Goal: Task Accomplishment & Management: Use online tool/utility

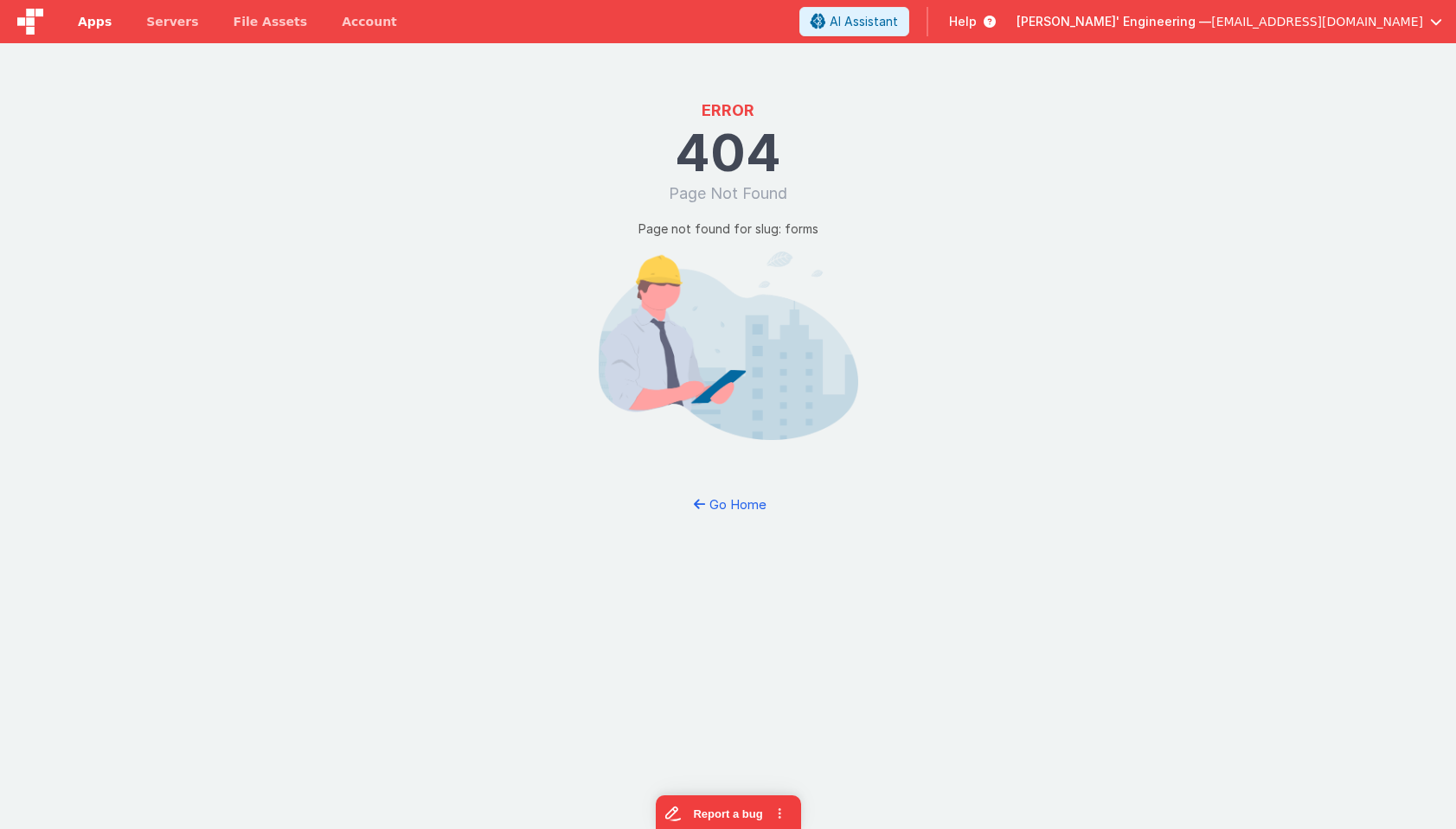
click at [104, 23] on span "Apps" at bounding box center [94, 21] width 34 height 18
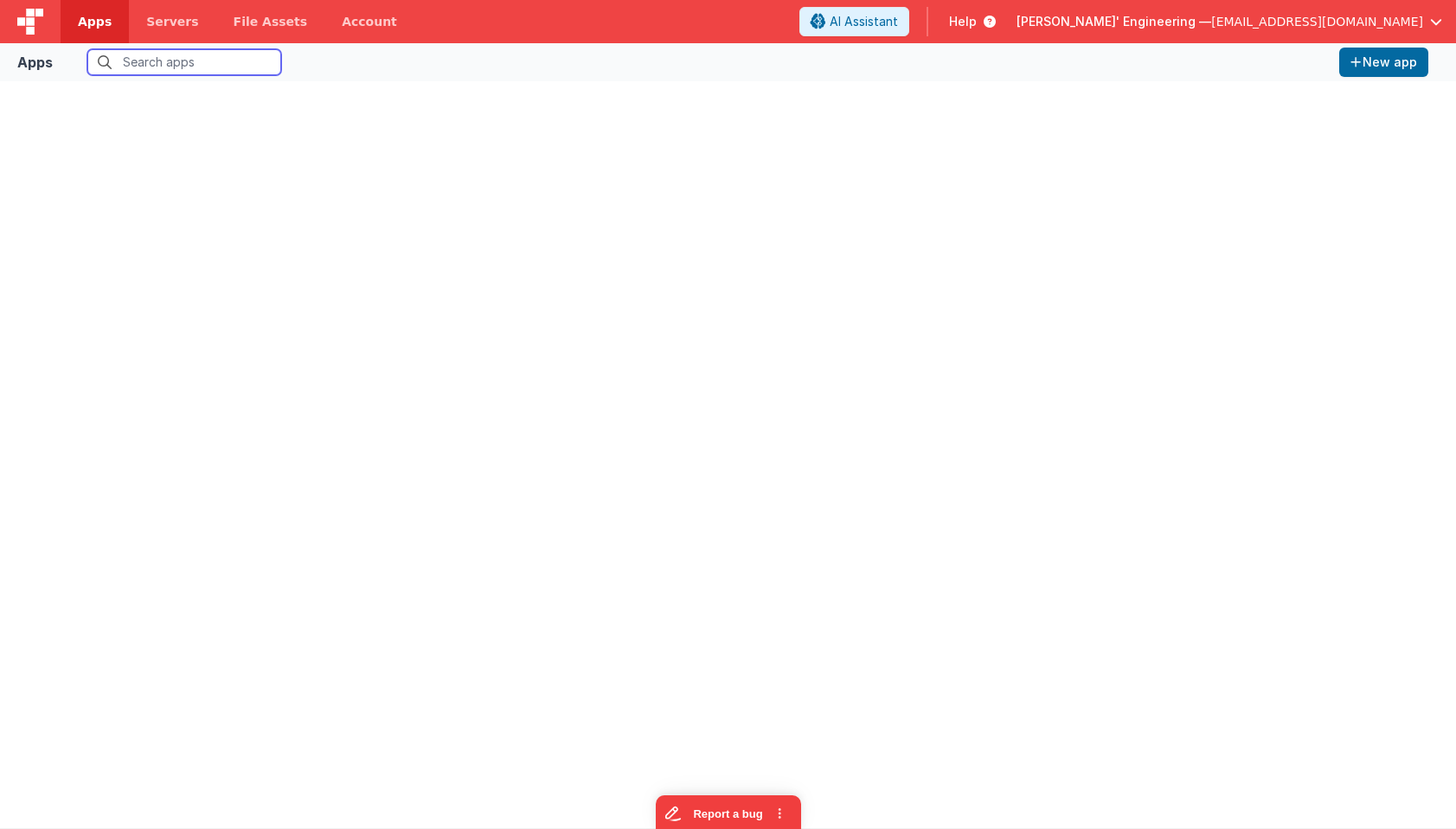
click at [148, 65] on input "text" at bounding box center [185, 62] width 194 height 26
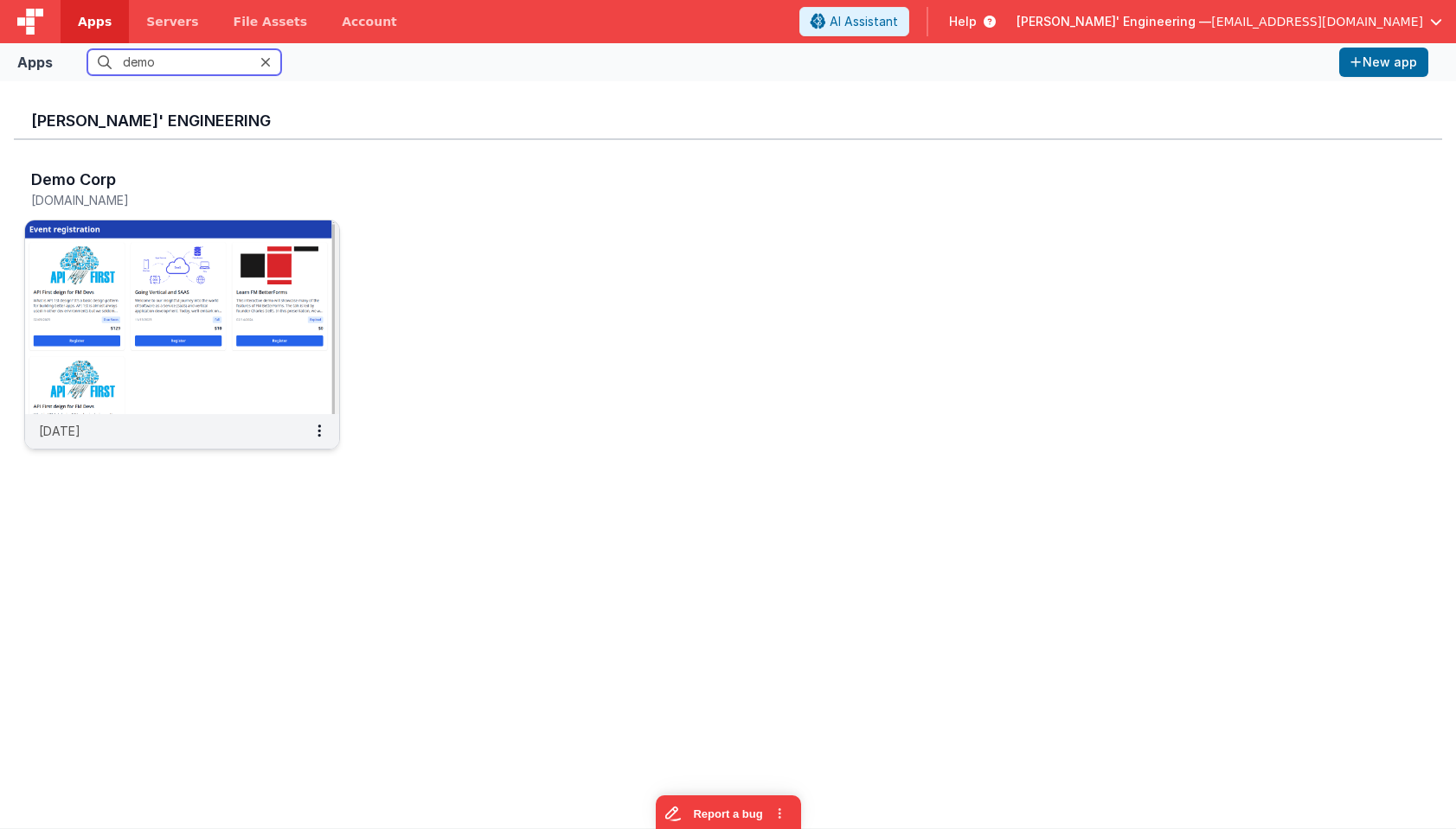
type input "demo"
click at [194, 303] on img at bounding box center [182, 317] width 314 height 194
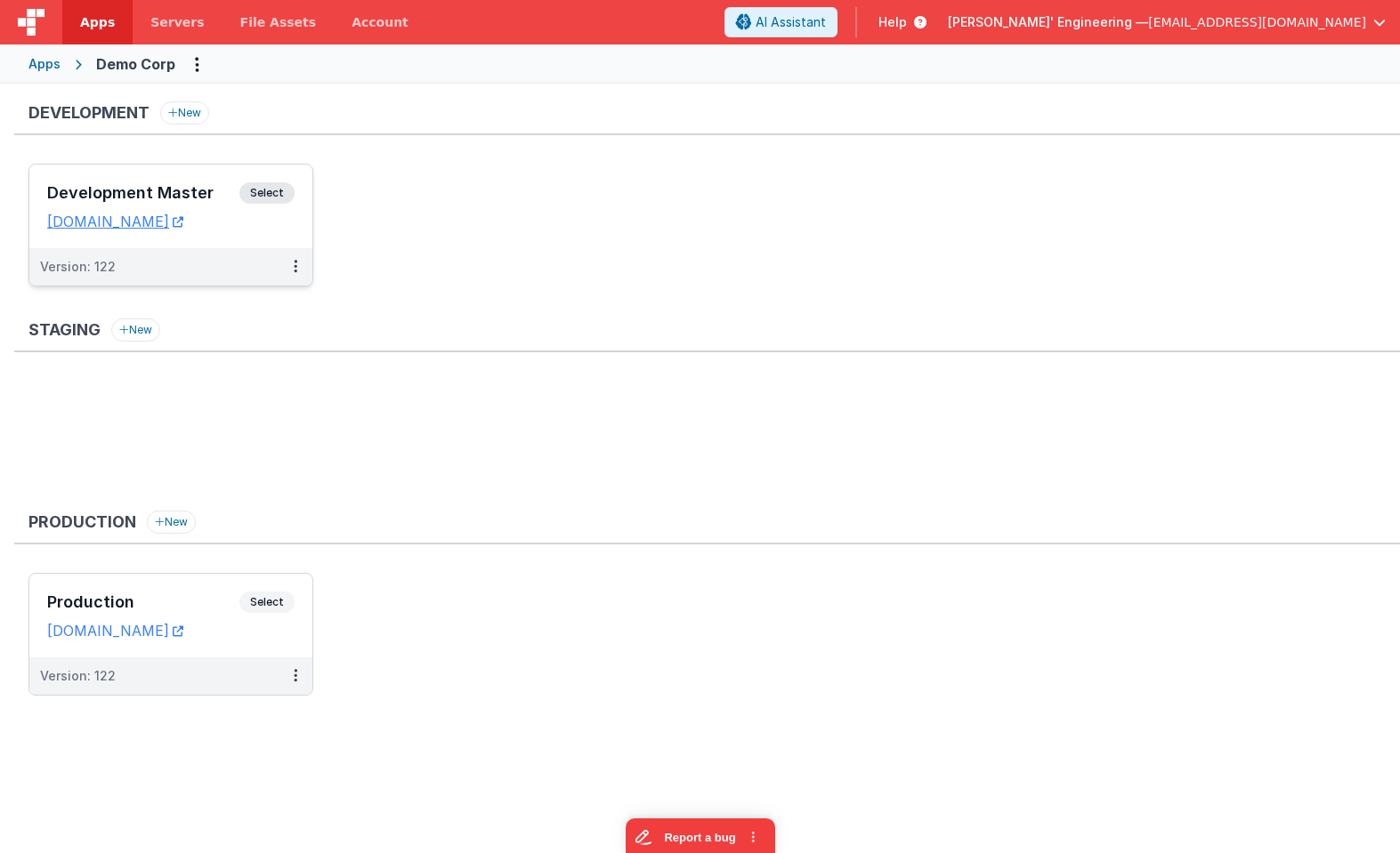
click at [269, 201] on span "Select" at bounding box center [266, 193] width 55 height 21
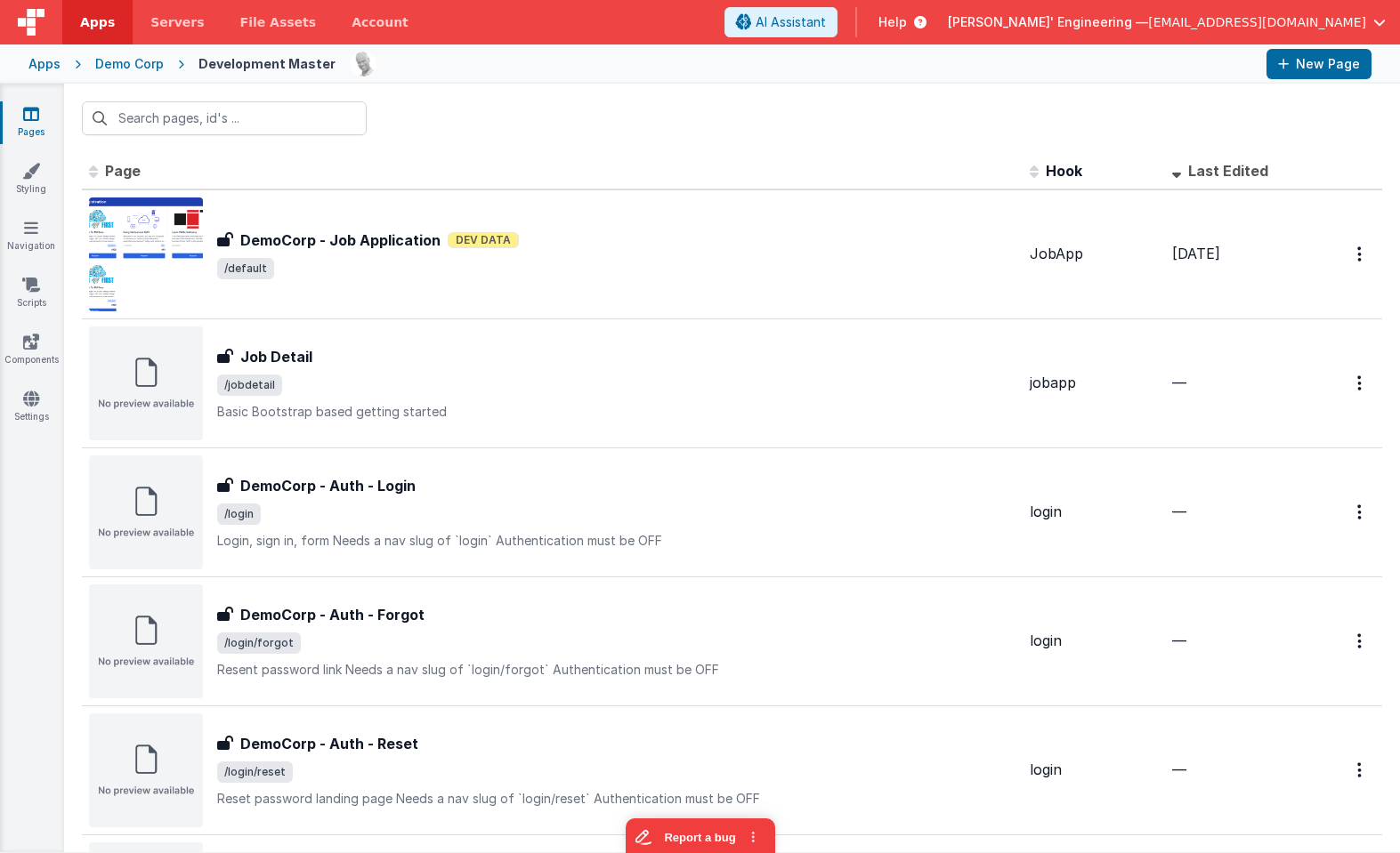
click at [151, 67] on div "Demo Corp" at bounding box center [129, 63] width 68 height 18
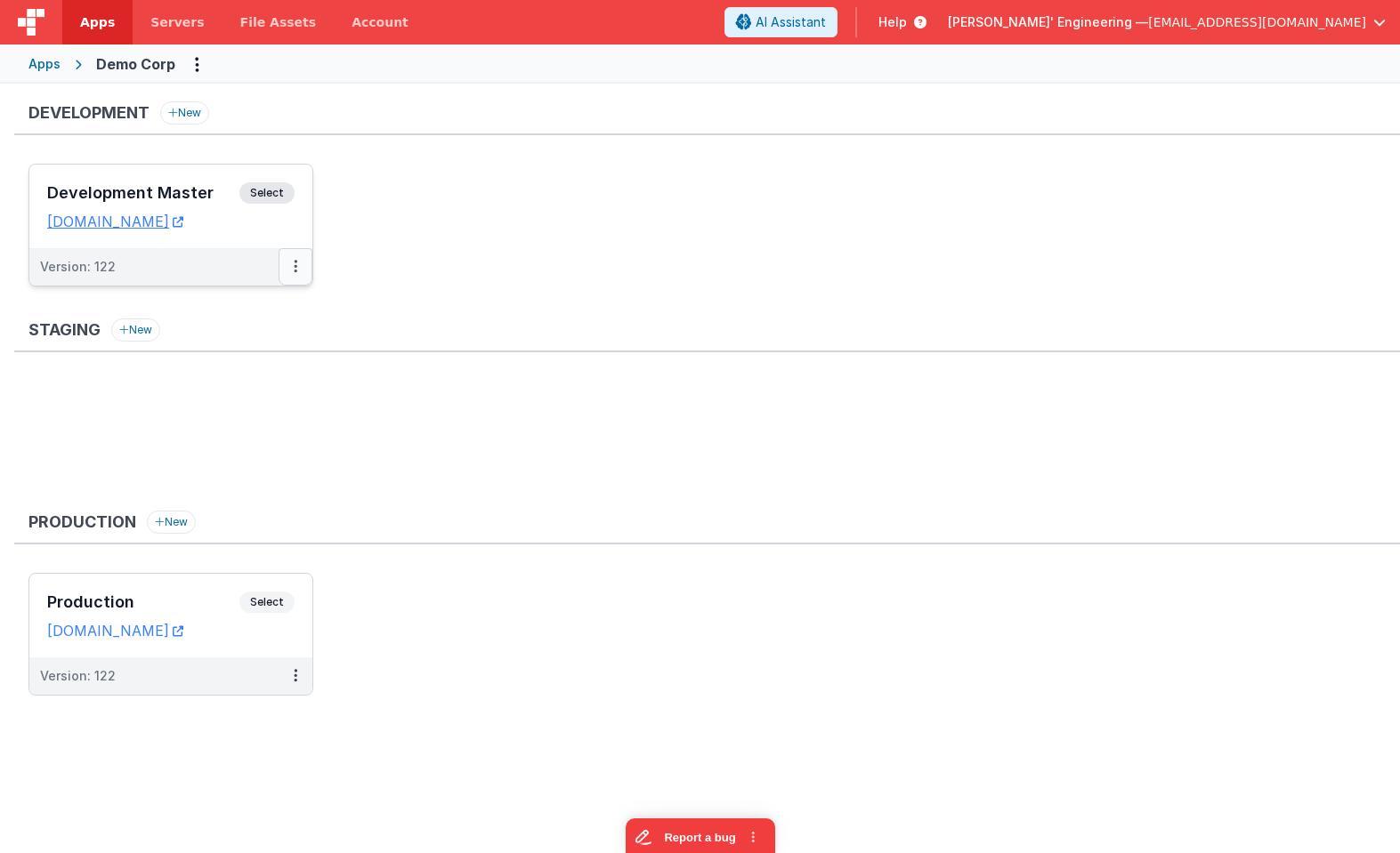
click at [284, 264] on button at bounding box center [295, 267] width 34 height 37
click at [250, 387] on link "Rollback" at bounding box center [233, 402] width 156 height 32
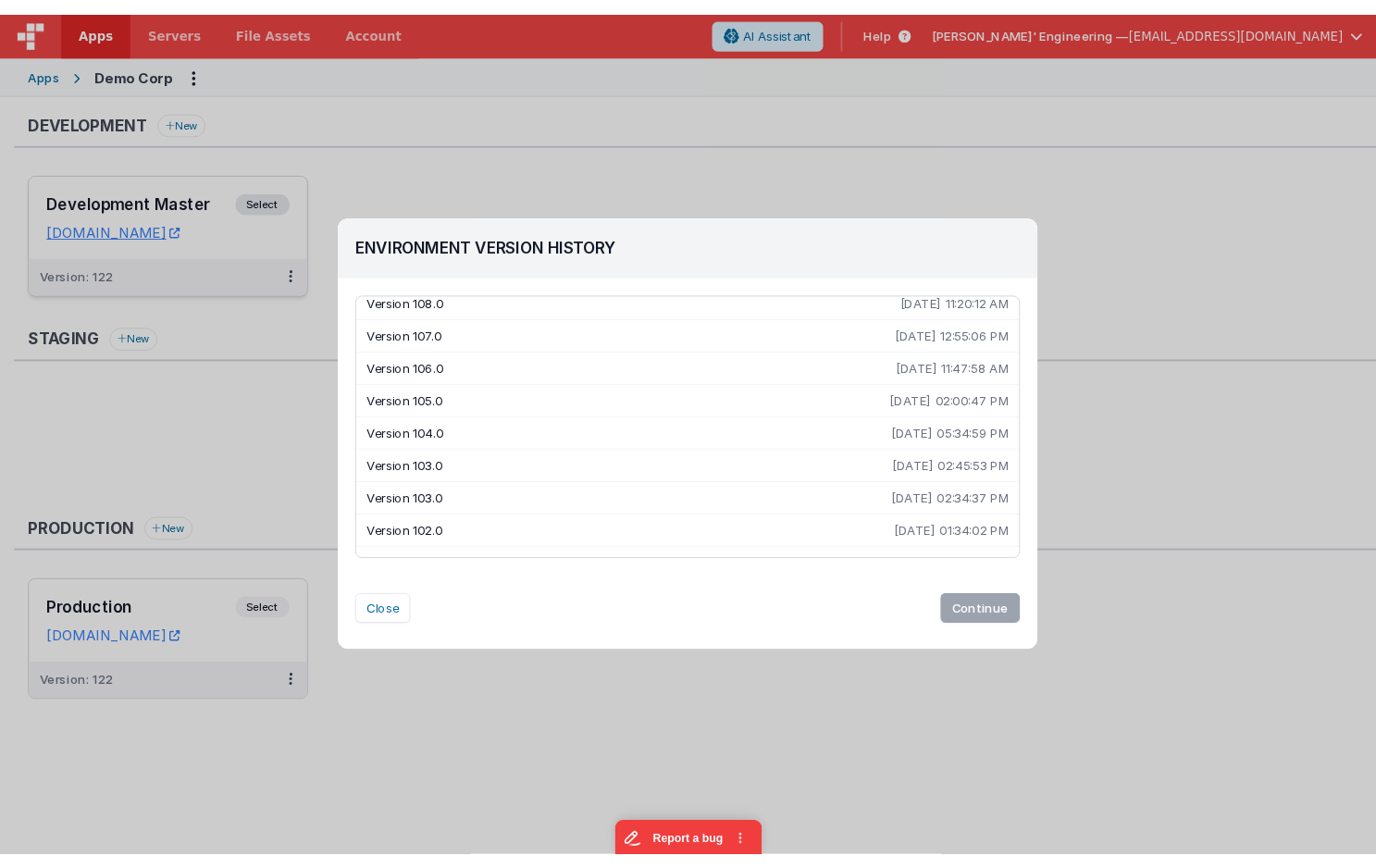
scroll to position [604, 0]
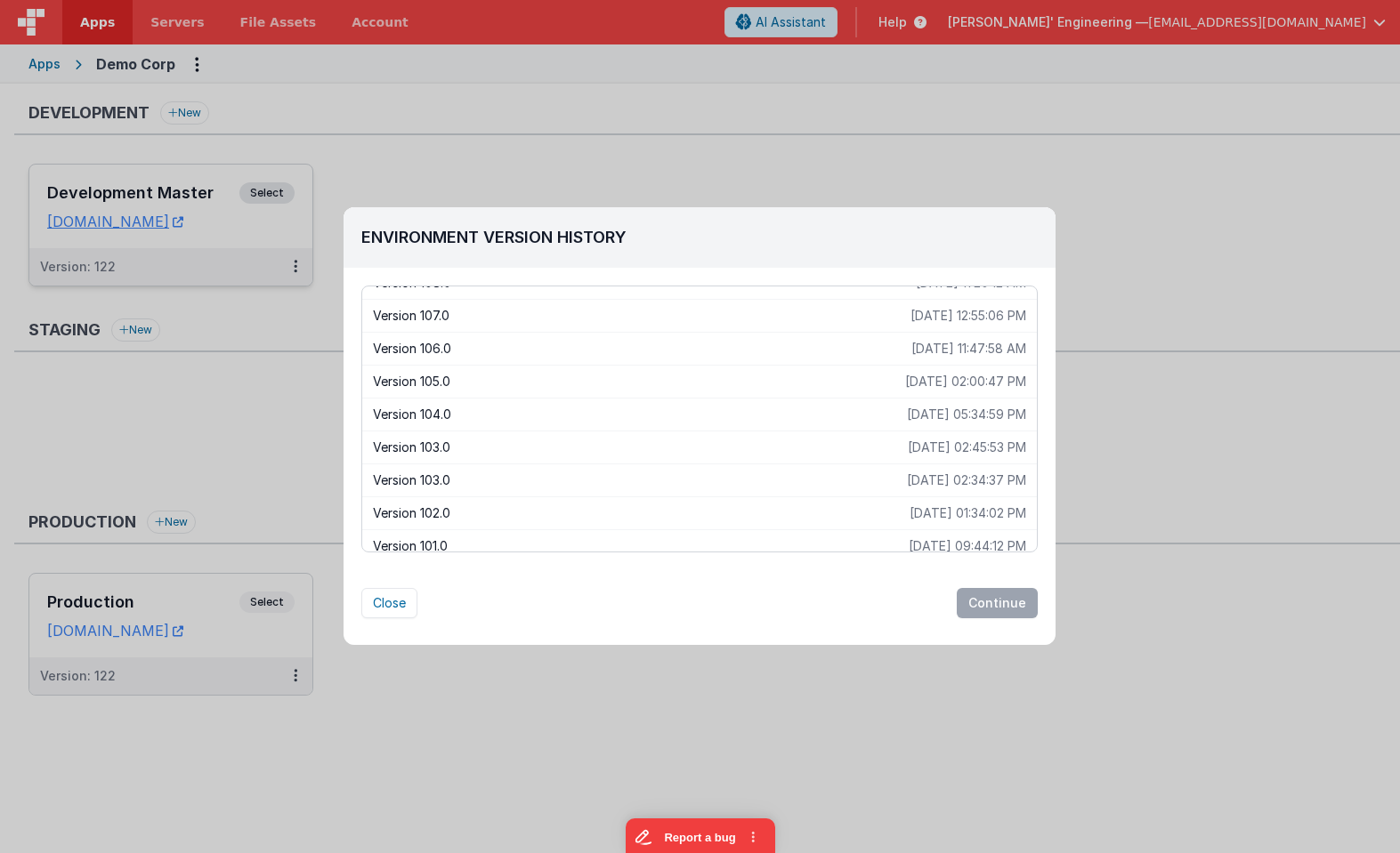
click at [481, 504] on div "Version 102.0 2025-04-11 01:34:02 PM" at bounding box center [699, 512] width 675 height 33
click at [1004, 597] on button "Continue" at bounding box center [997, 604] width 81 height 31
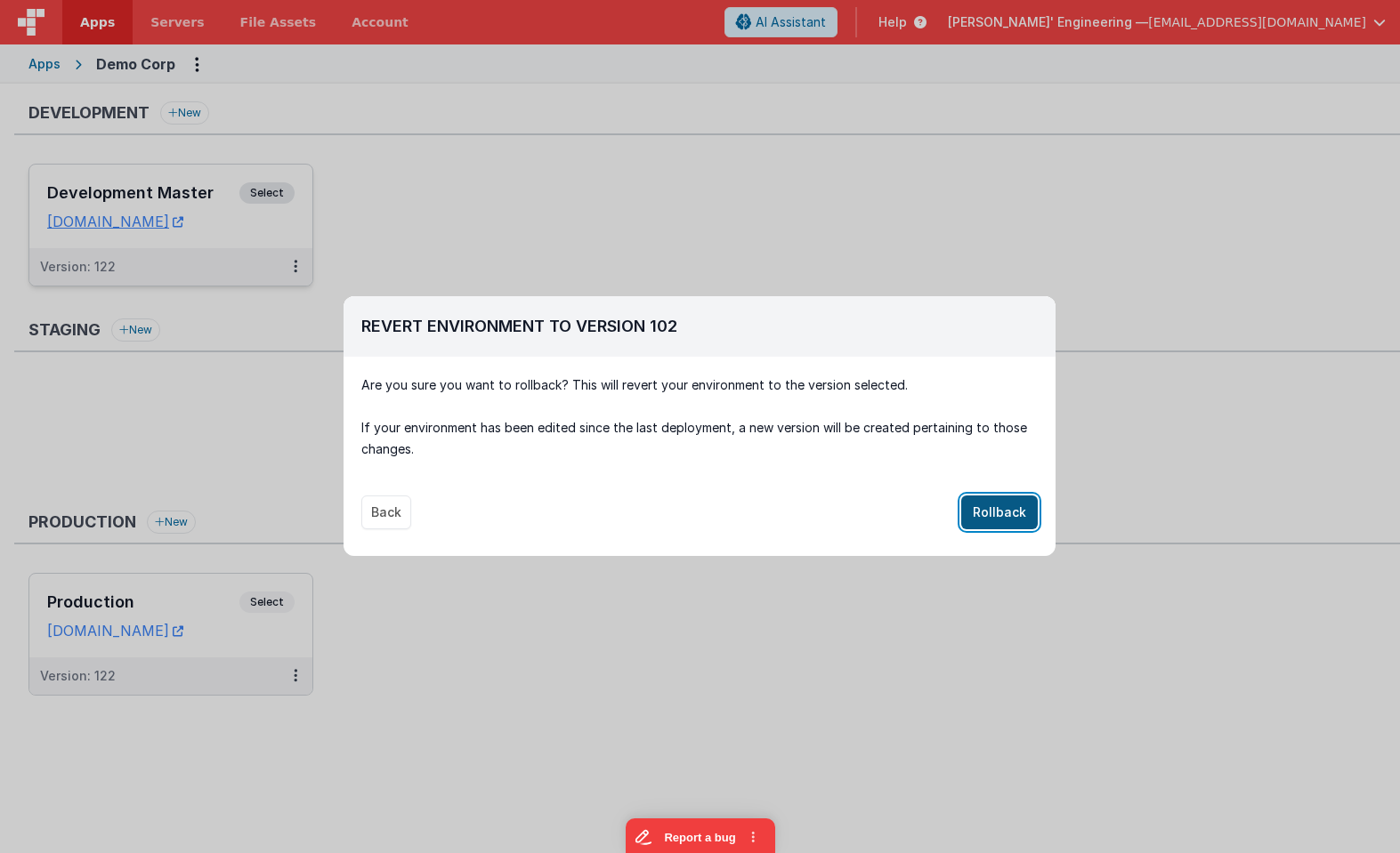
click at [1009, 501] on button "Rollback" at bounding box center [999, 512] width 77 height 34
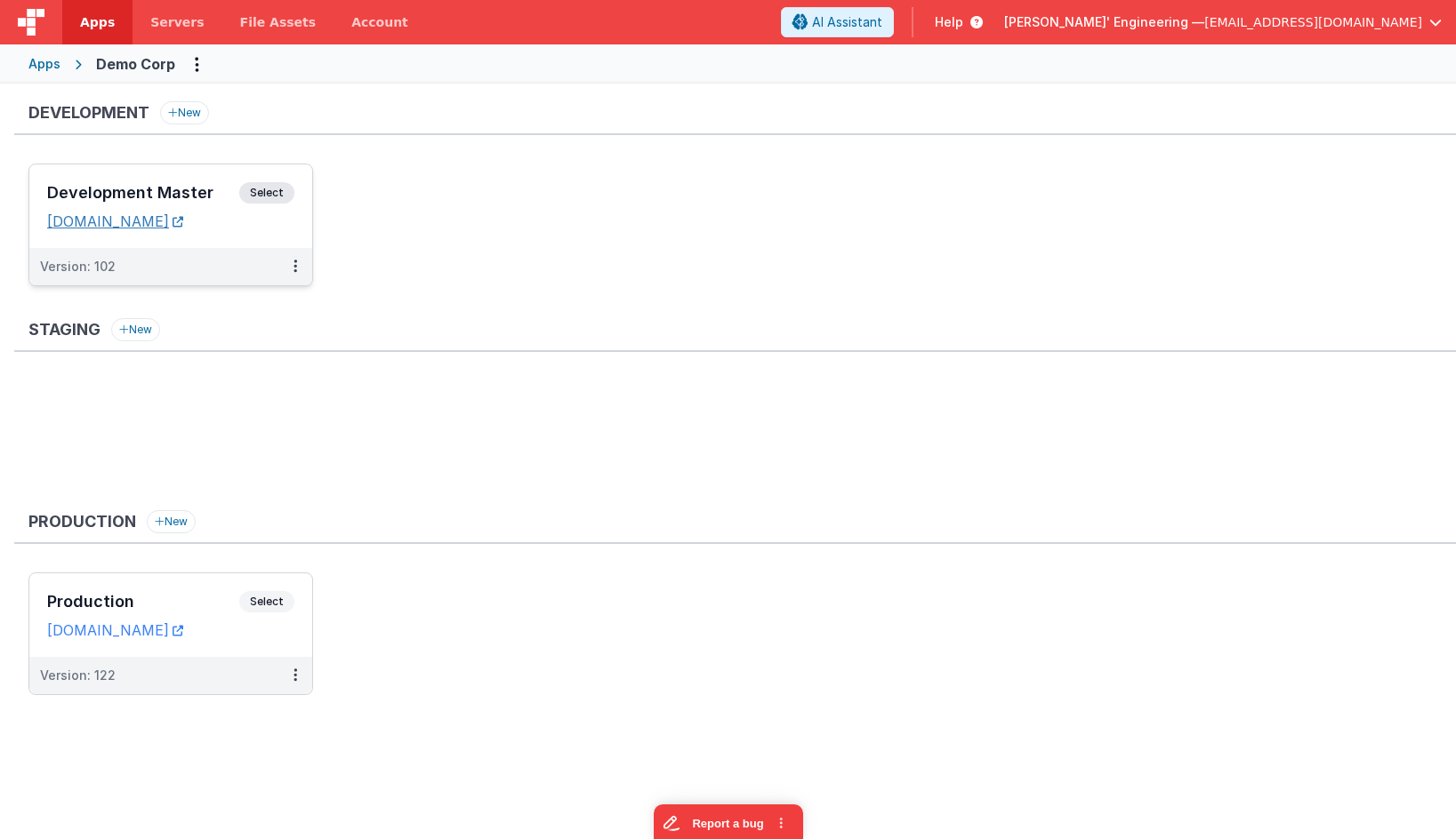
click at [122, 221] on link "[DOMAIN_NAME]" at bounding box center [115, 221] width 136 height 18
click at [0, 0] on div "Apps Servers File Assets Account Some FUTURE Slot AI Assistant Help Delfs' Engi…" at bounding box center [728, 419] width 1456 height 839
click at [226, 189] on h3 "Development Master" at bounding box center [143, 193] width 192 height 18
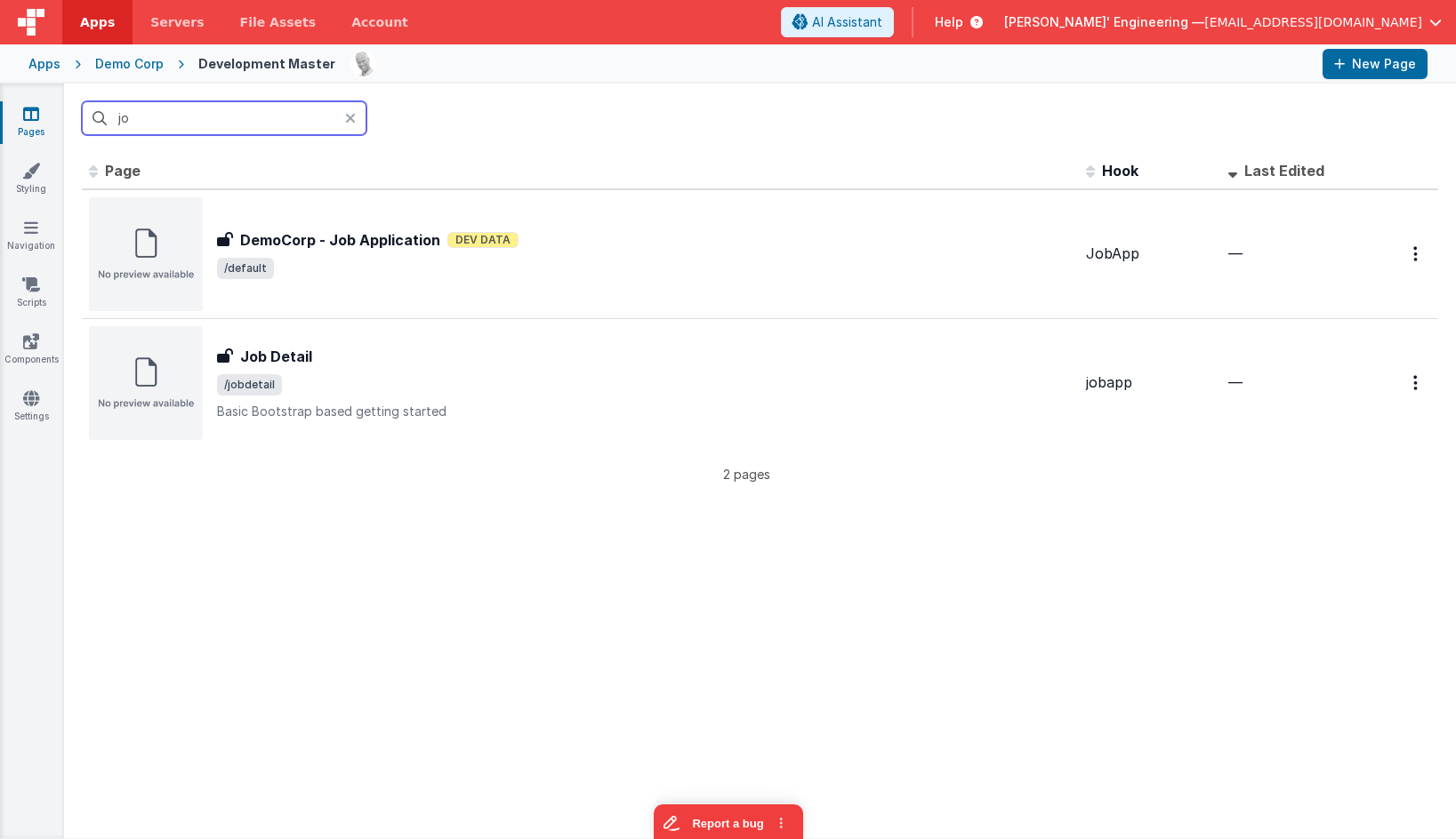
type input "job"
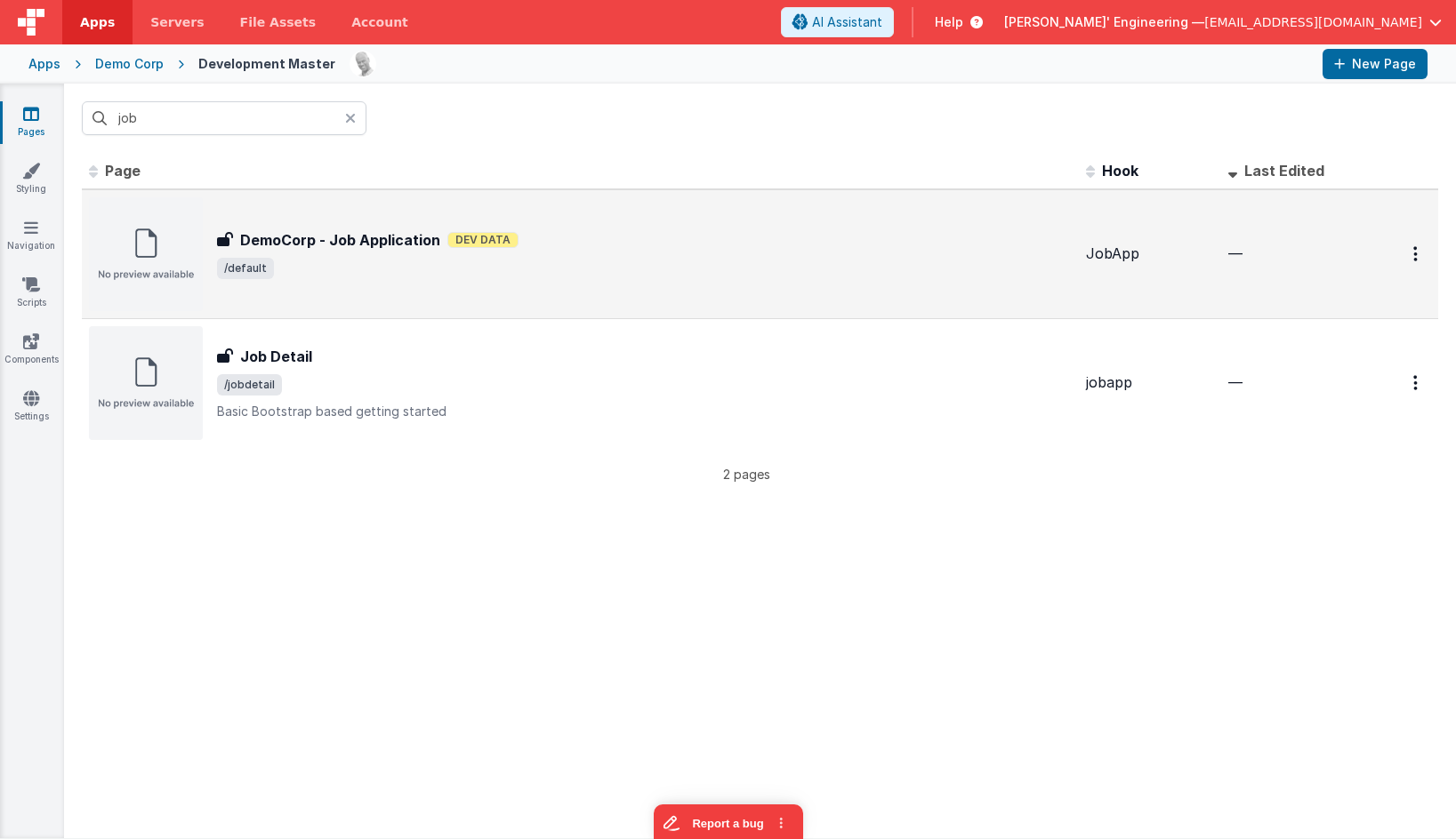
click at [305, 226] on div "DemoCorp - Job Application DemoCorp - Job Application Dev Data /default" at bounding box center [580, 254] width 983 height 114
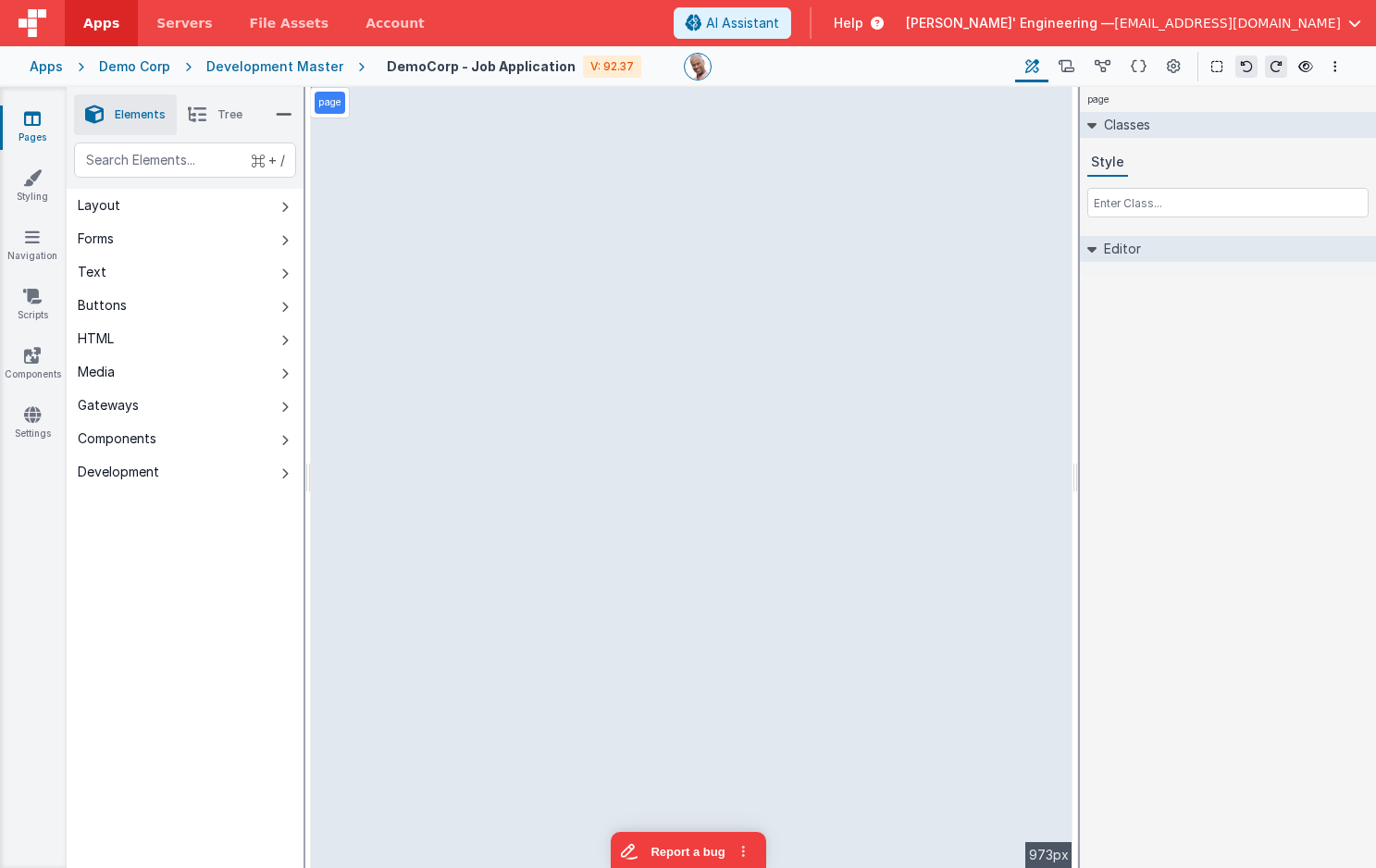
select select "string"
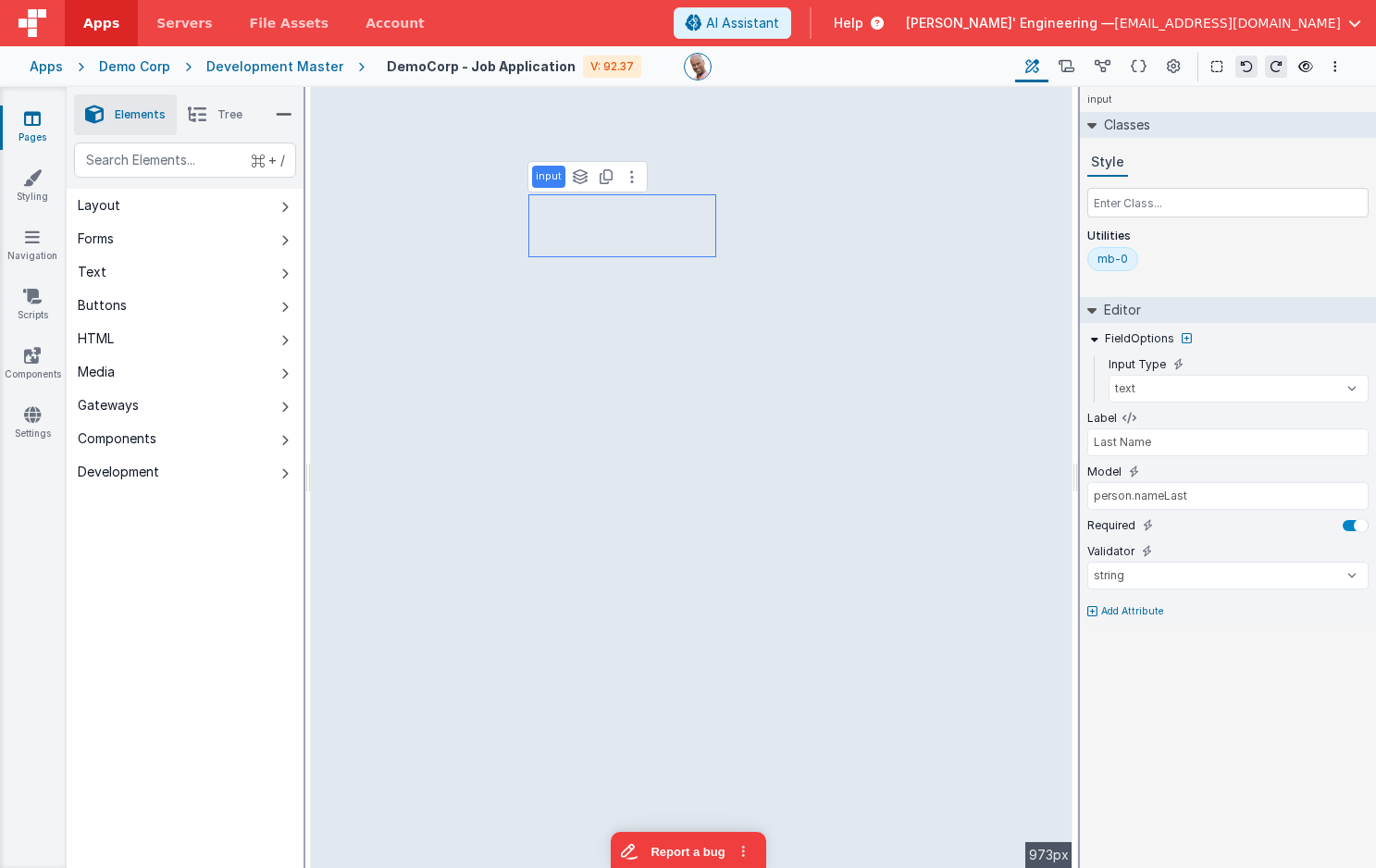
type input "First Name"
type input "person.nameFirst"
type input "Last Name"
type input "person.nameLast"
type input "Special Notes"
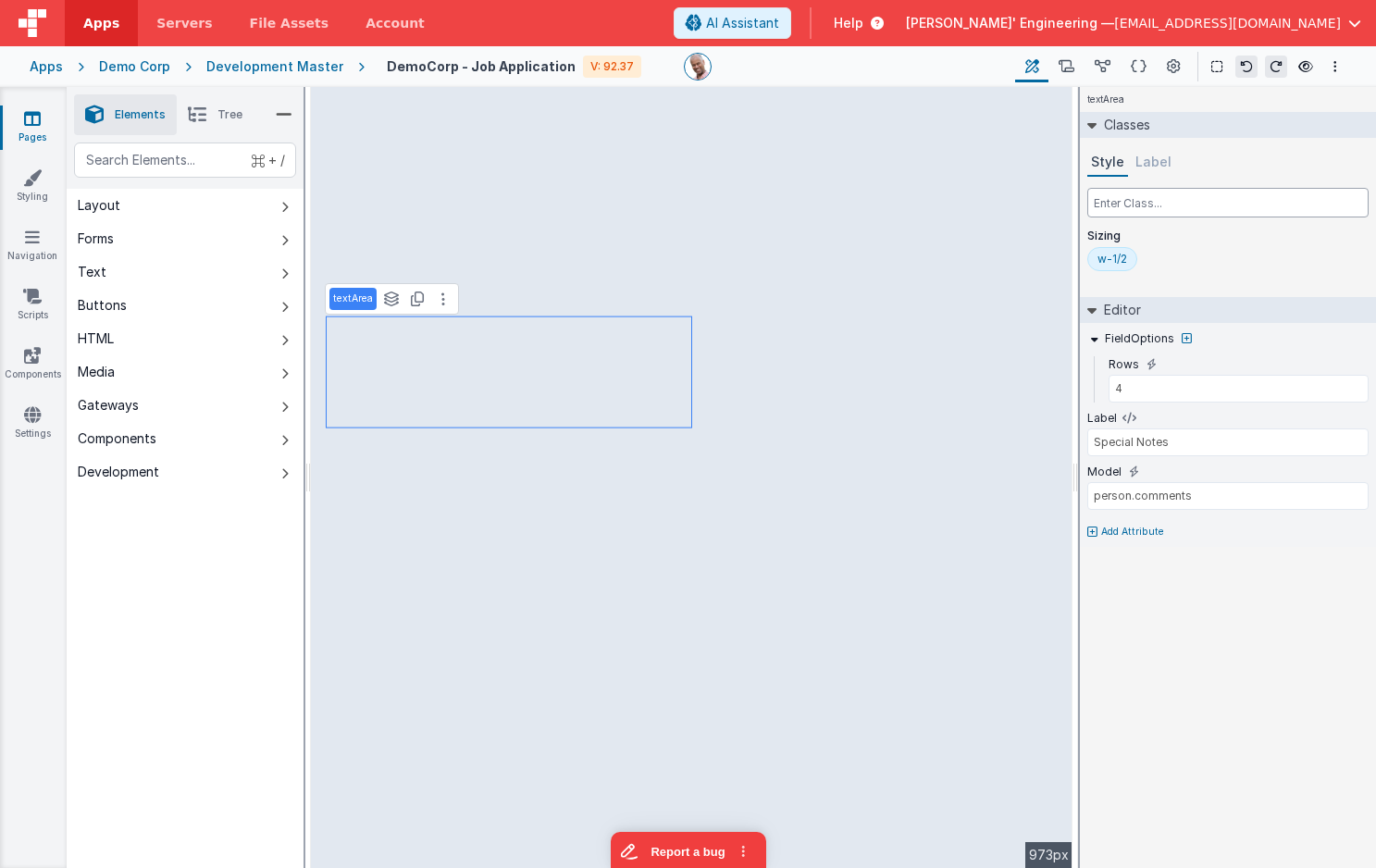
click at [1199, 205] on input "text" at bounding box center [1228, 203] width 281 height 30
click at [1117, 260] on div "w-1/2" at bounding box center [1113, 258] width 30 height 15
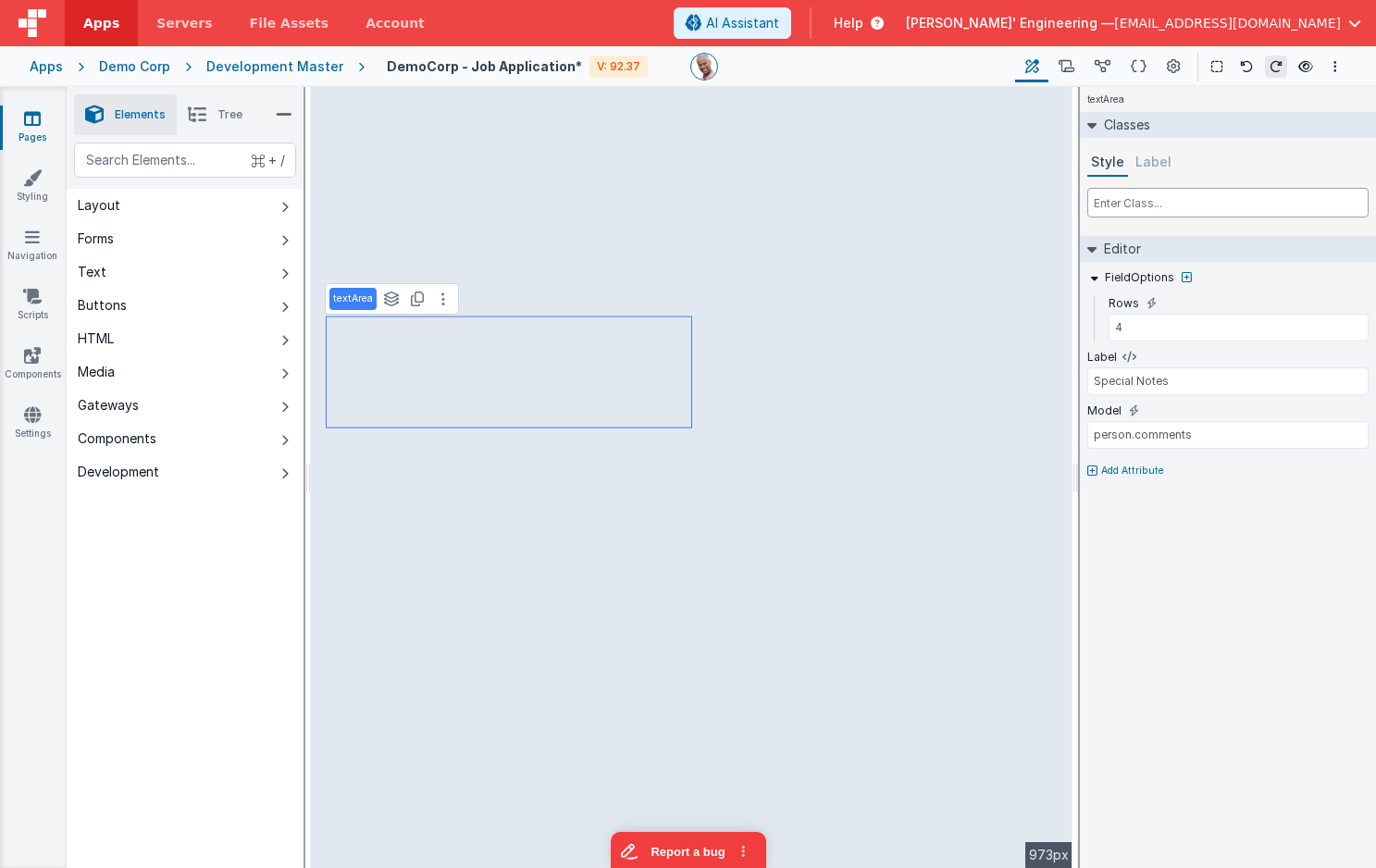
click at [1127, 199] on input "text" at bounding box center [1228, 203] width 281 height 30
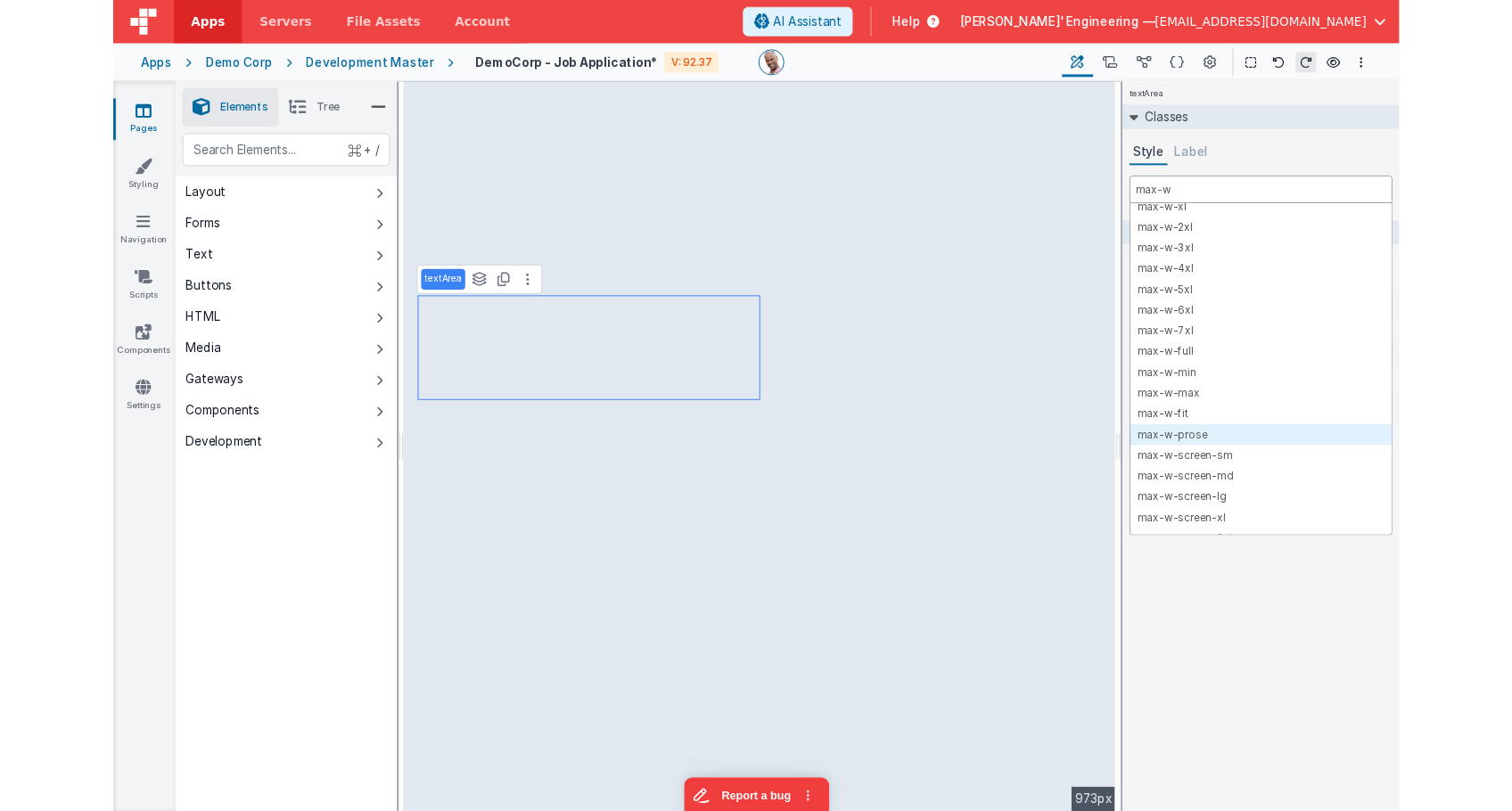
scroll to position [153, 0]
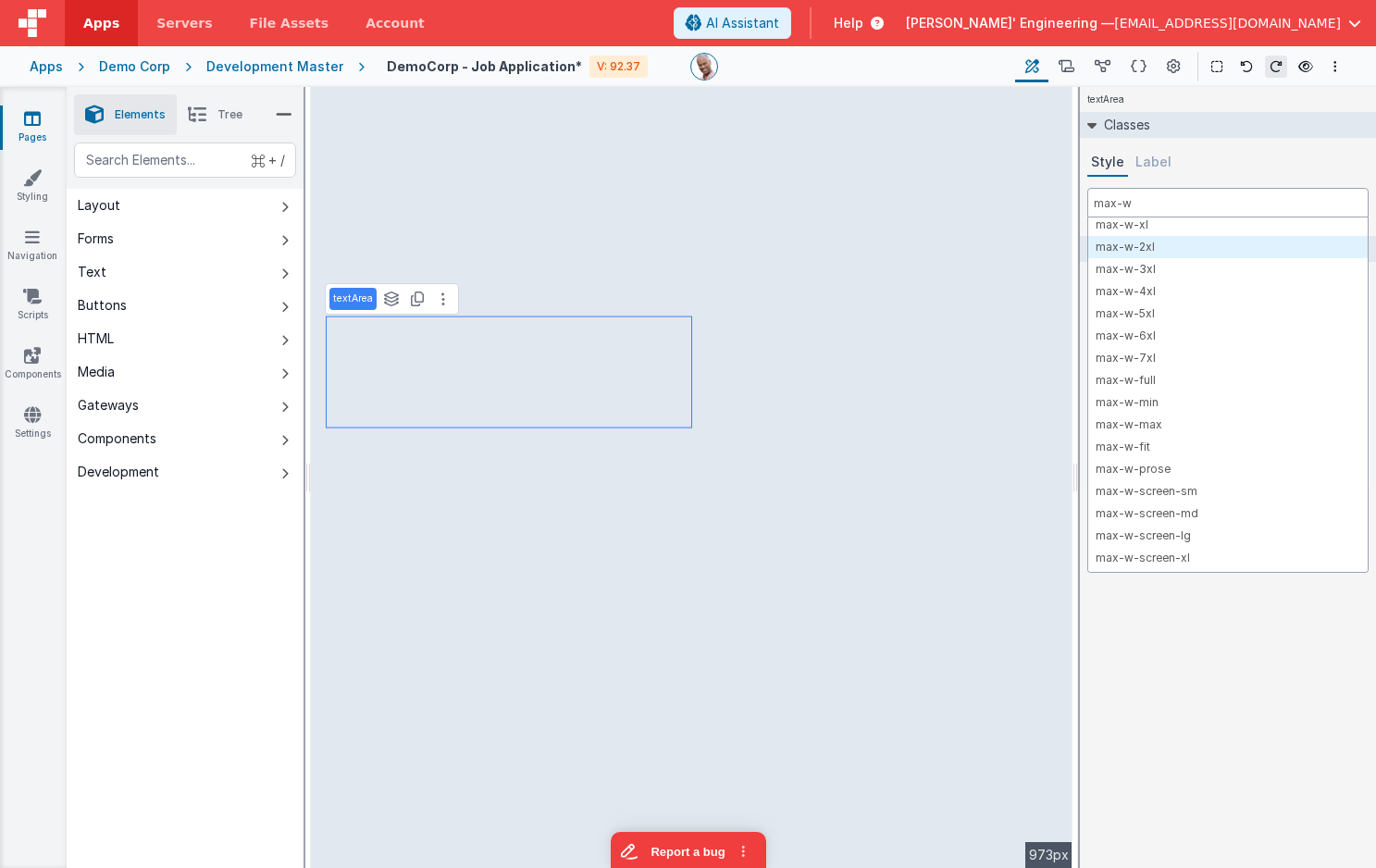
type input "max-w"
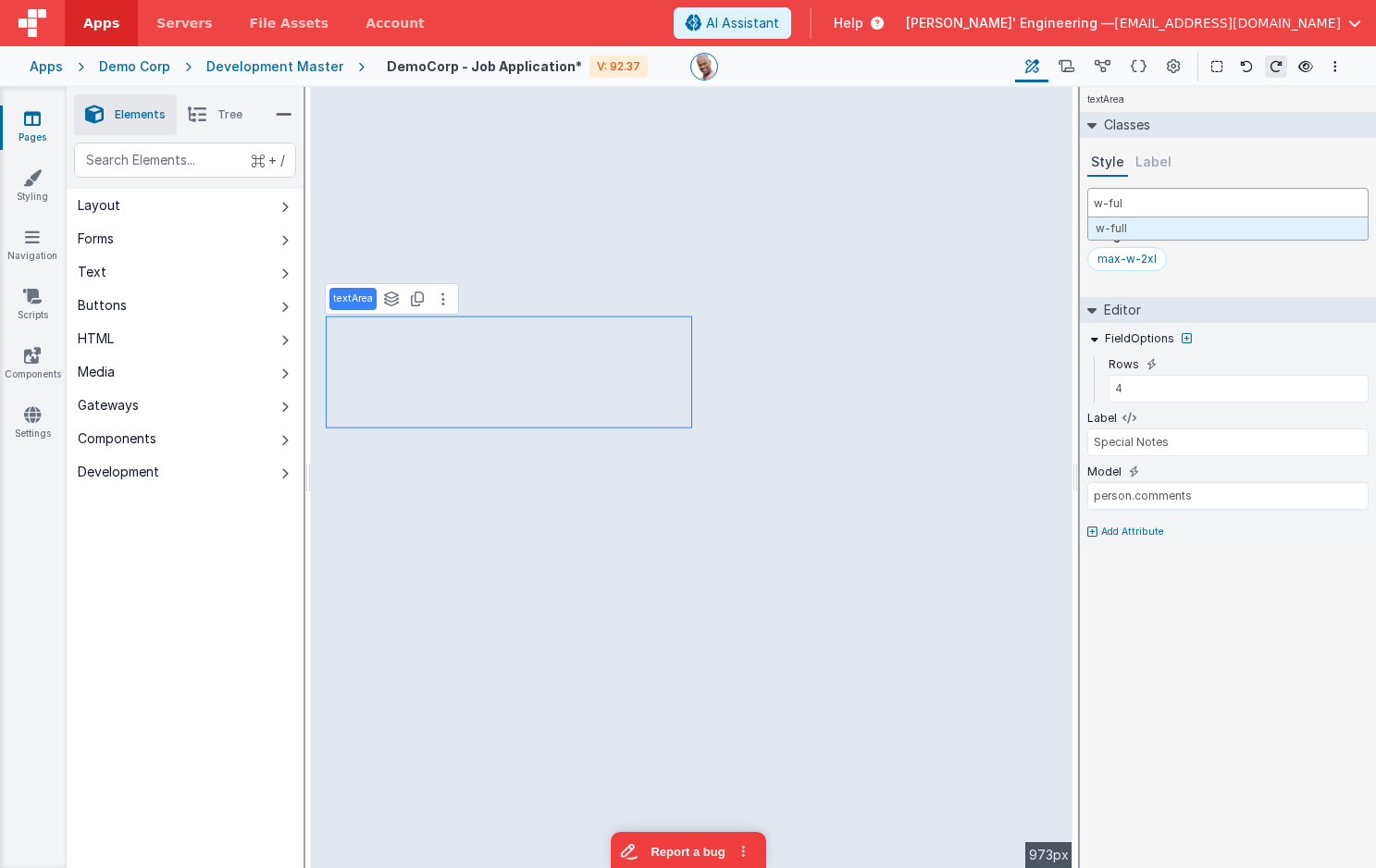
type input "w-full"
click at [1139, 253] on div "max-w-2xl" at bounding box center [1127, 258] width 59 height 15
type input "max-w-"
click at [1260, 273] on div "max-w-md w-full" at bounding box center [1228, 263] width 281 height 32
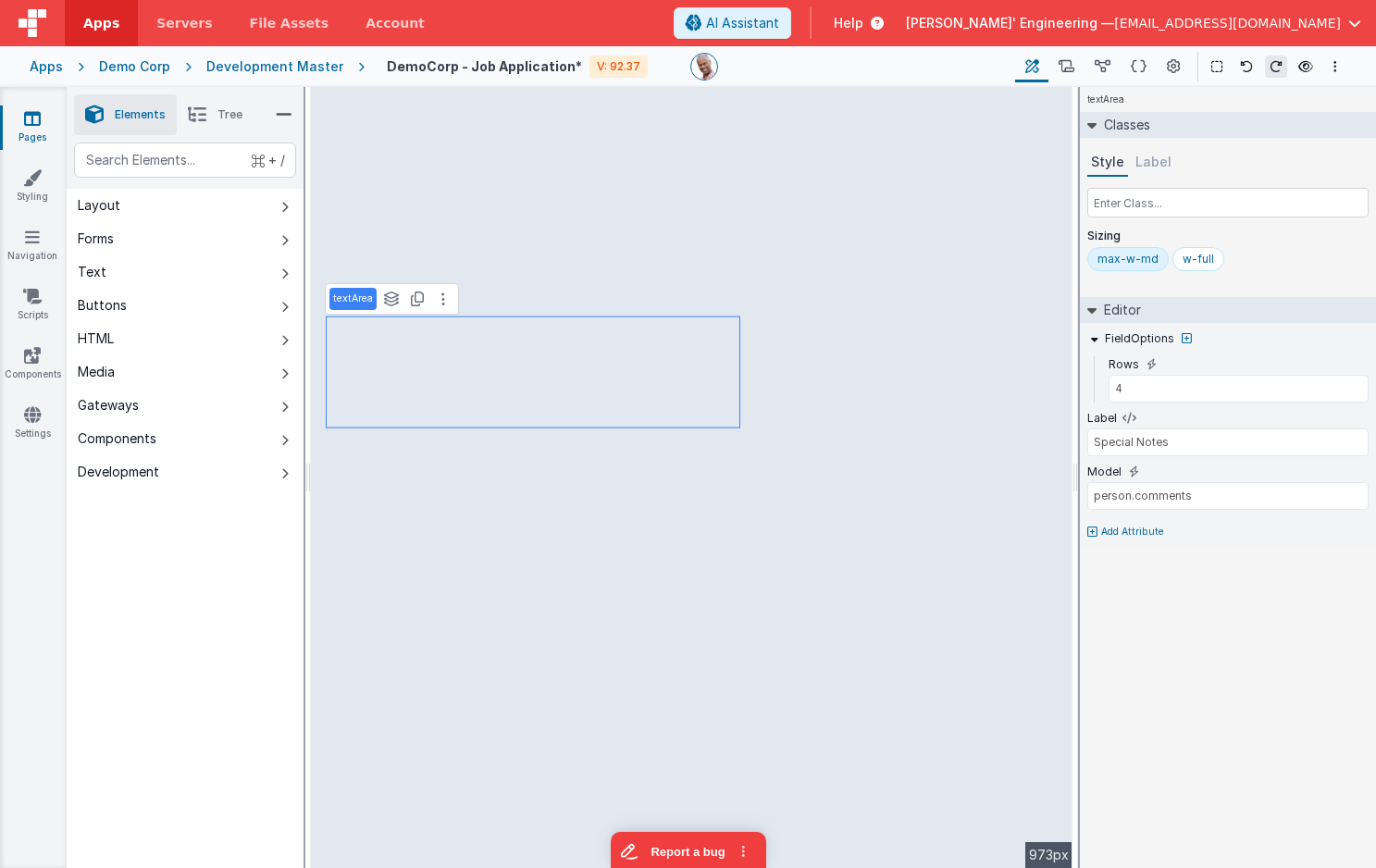
click at [151, 68] on div "Demo Corp" at bounding box center [134, 66] width 71 height 19
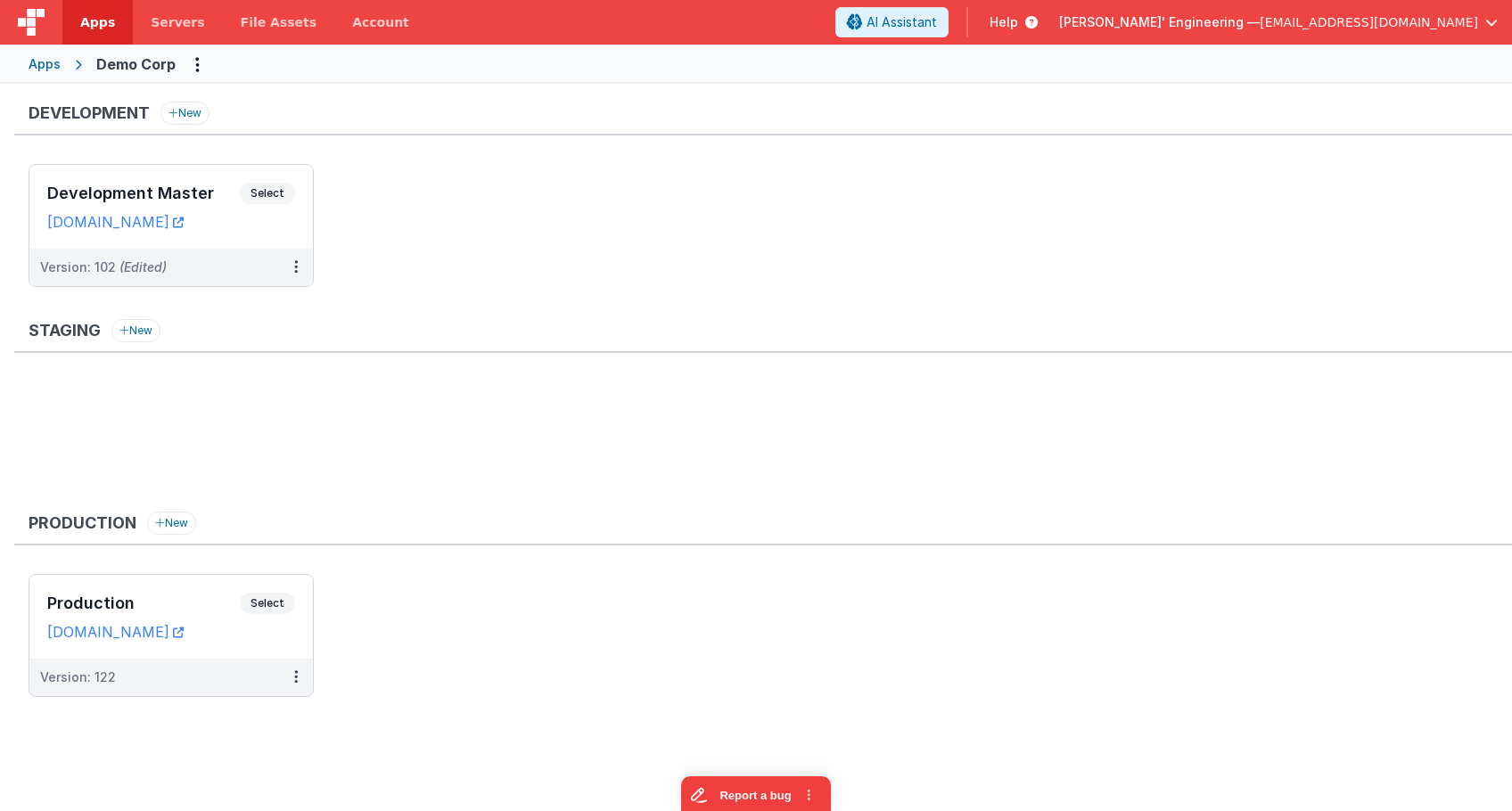
click at [33, 28] on img at bounding box center [32, 22] width 27 height 27
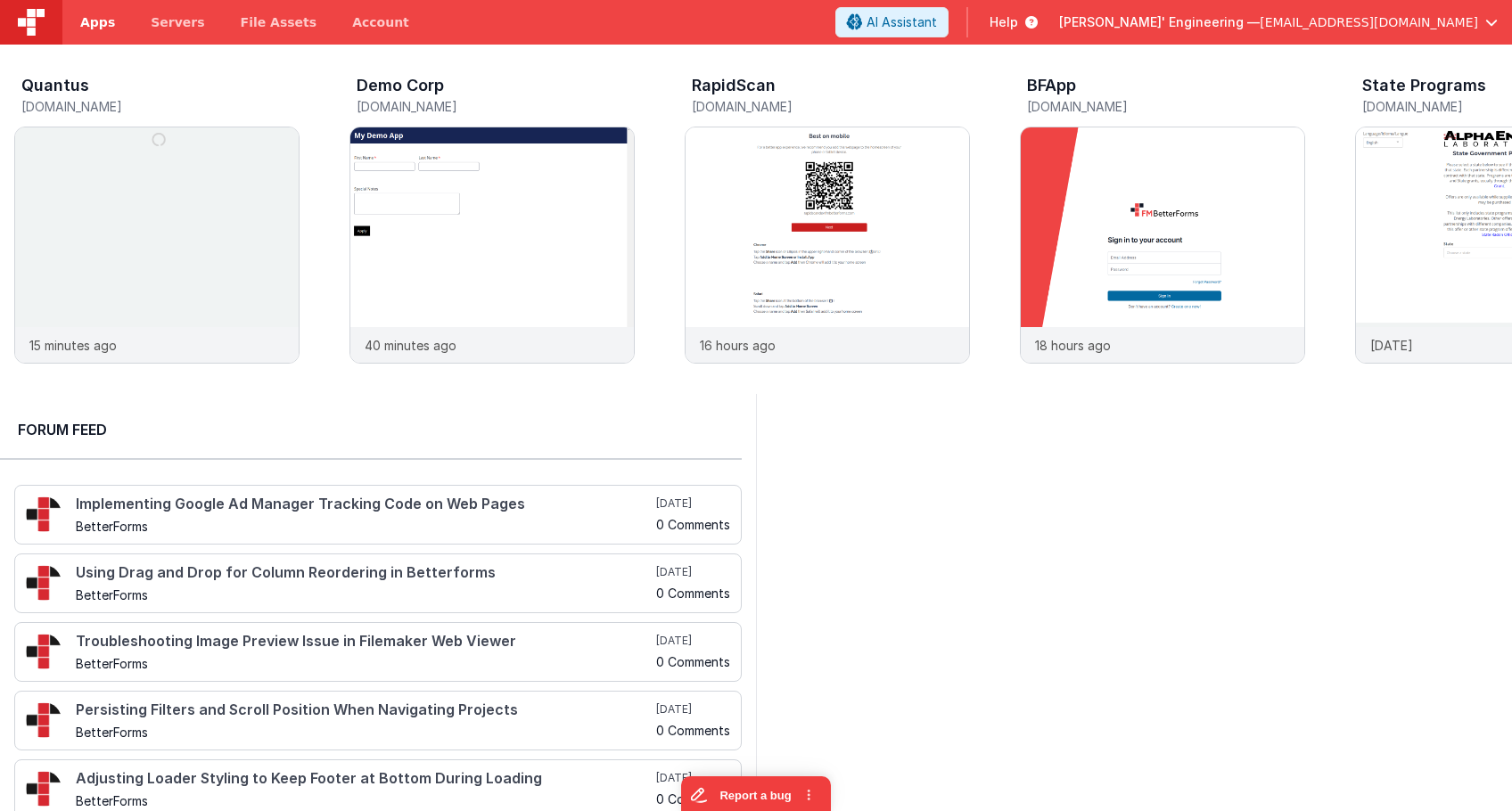
click at [94, 19] on span "Apps" at bounding box center [97, 22] width 35 height 18
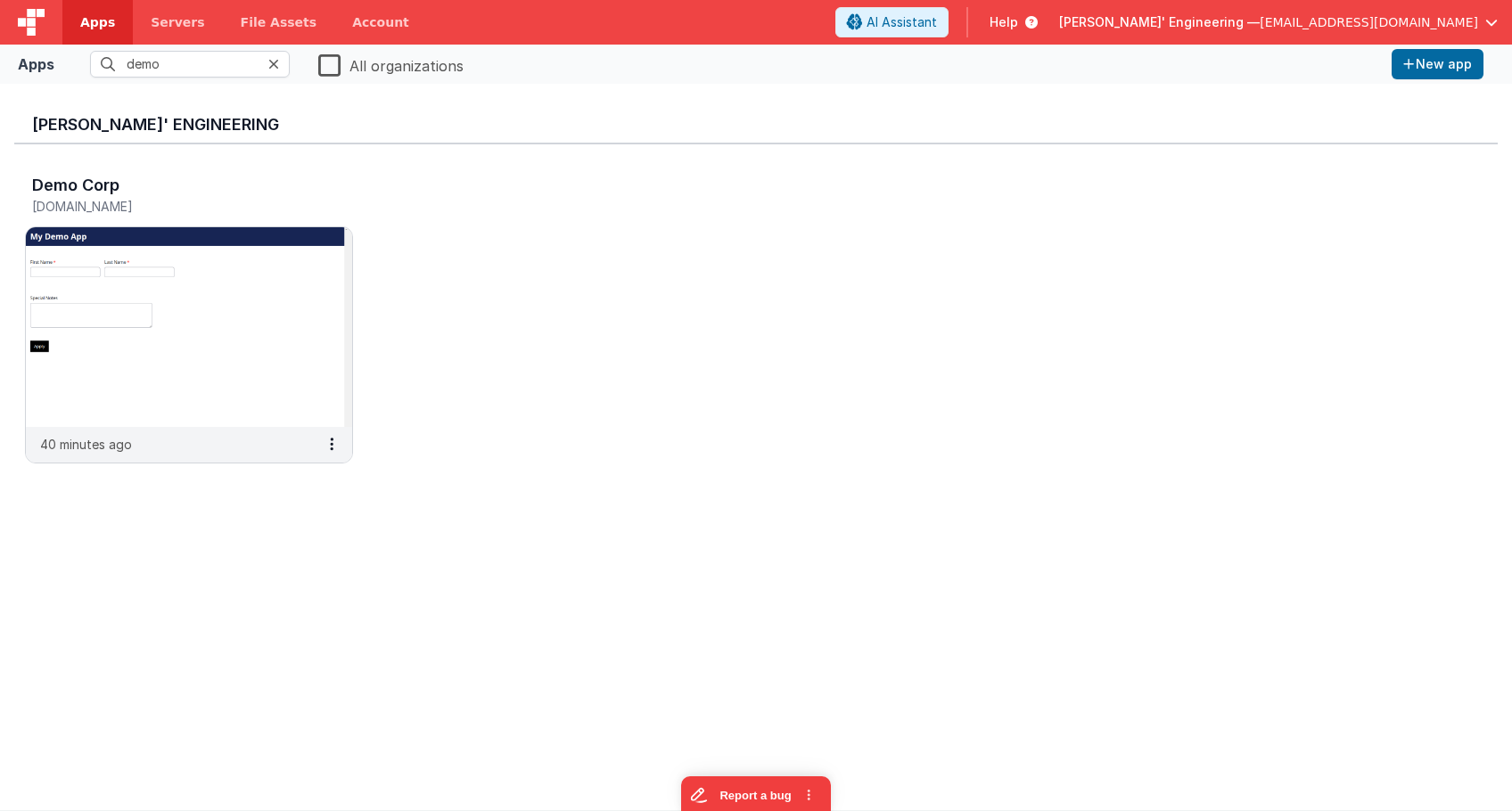
click at [271, 63] on icon at bounding box center [273, 63] width 11 height 14
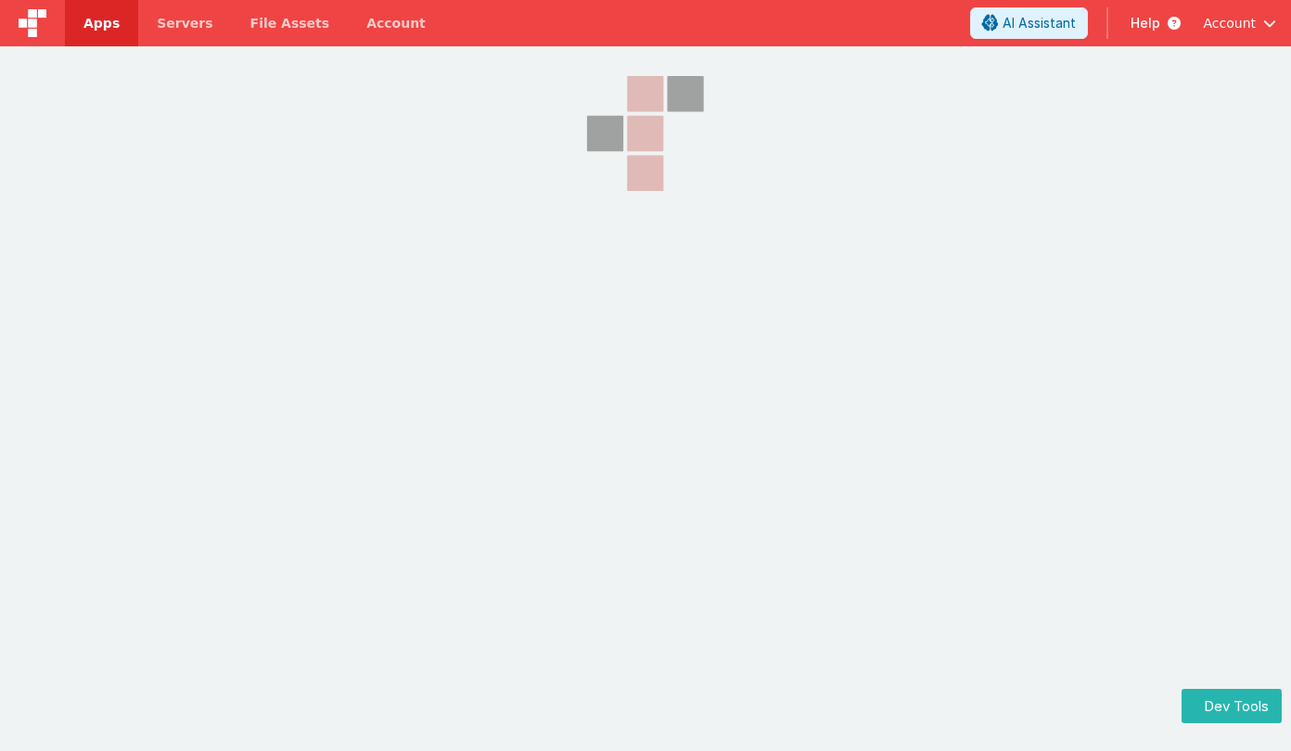
click at [34, 24] on img at bounding box center [33, 23] width 28 height 28
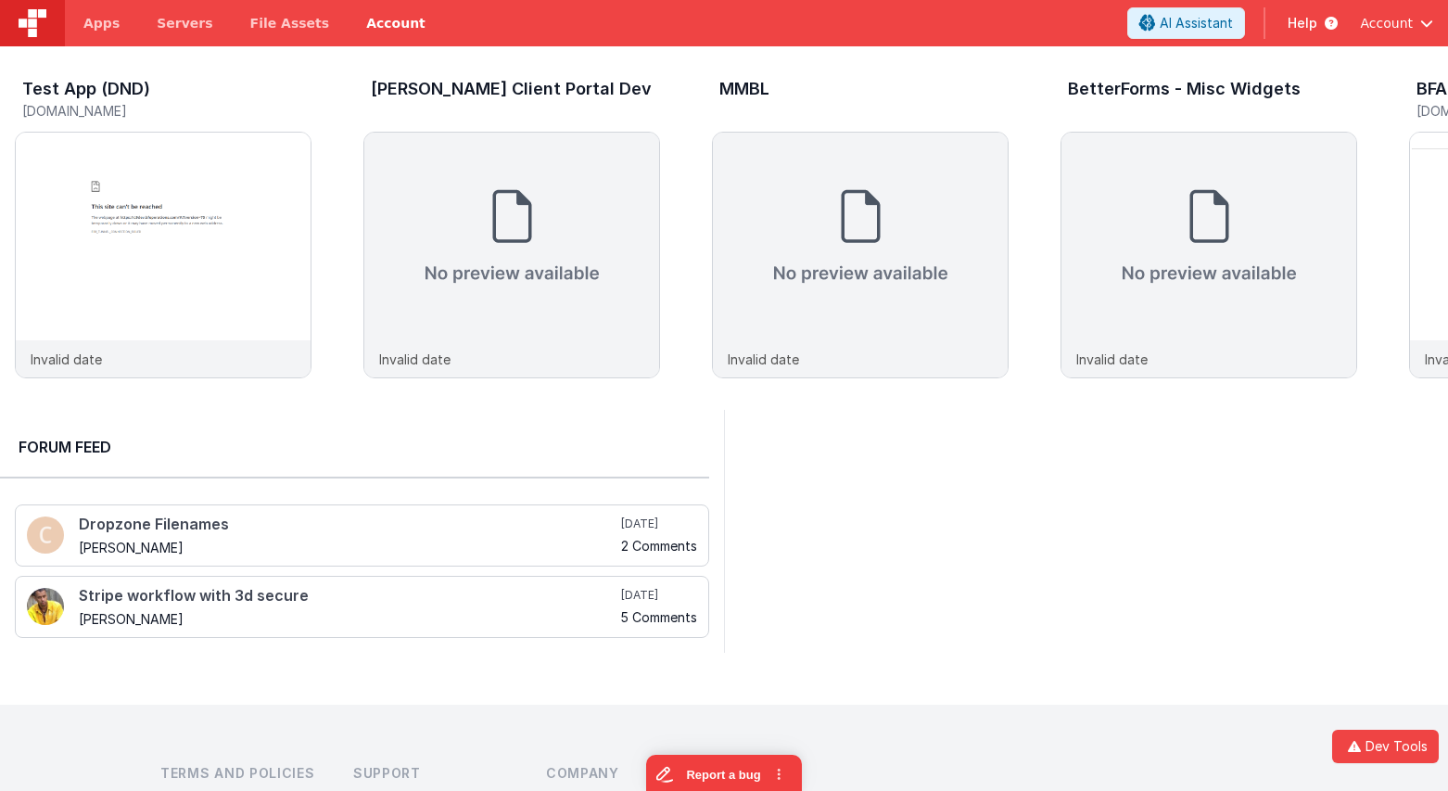
click at [363, 20] on link "Account" at bounding box center [396, 23] width 96 height 46
